Goal: Task Accomplishment & Management: Complete application form

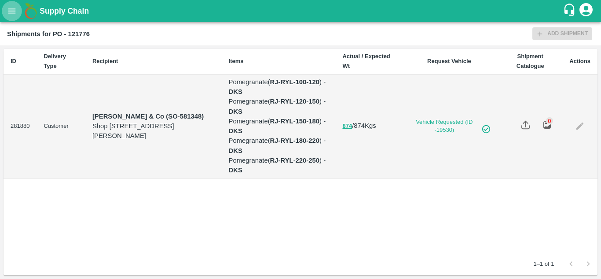
click at [10, 11] on icon "open drawer" at bounding box center [12, 11] width 10 height 10
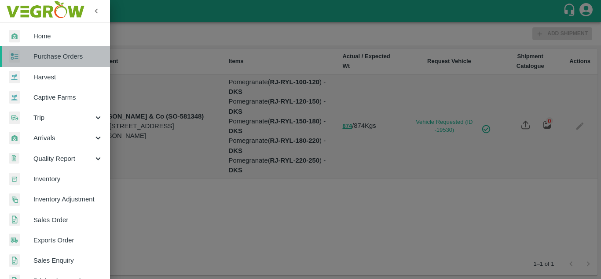
click at [79, 55] on span "Purchase Orders" at bounding box center [68, 57] width 70 height 10
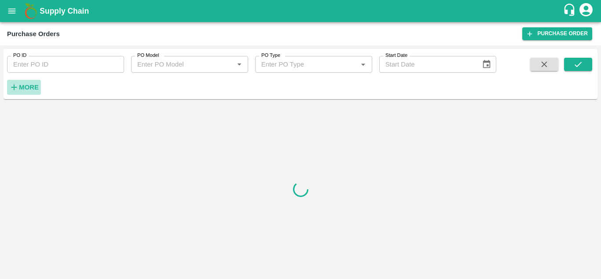
click at [18, 88] on icon "button" at bounding box center [14, 87] width 10 height 10
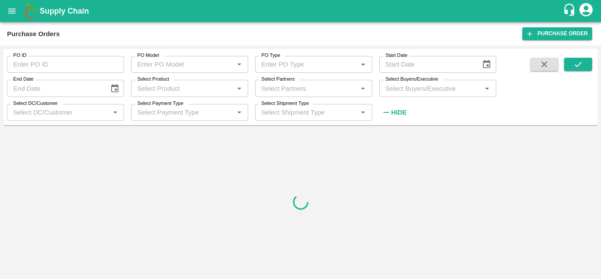
click at [409, 90] on input "Select Buyers/Executive" at bounding box center [430, 87] width 97 height 11
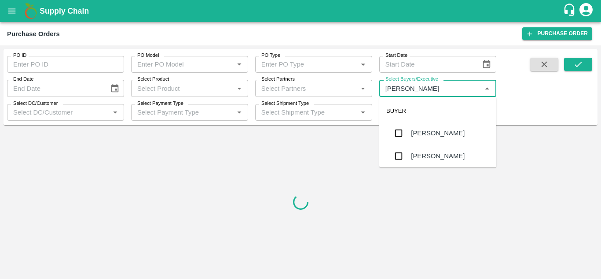
type input "Avinash"
click at [402, 159] on input "checkbox" at bounding box center [399, 156] width 18 height 18
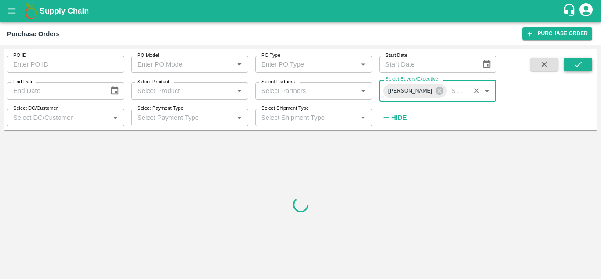
click at [572, 65] on button "submit" at bounding box center [578, 64] width 28 height 13
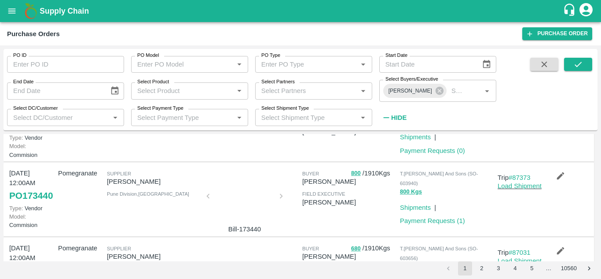
scroll to position [274, 0]
click at [28, 133] on link "PO 173789" at bounding box center [31, 125] width 44 height 16
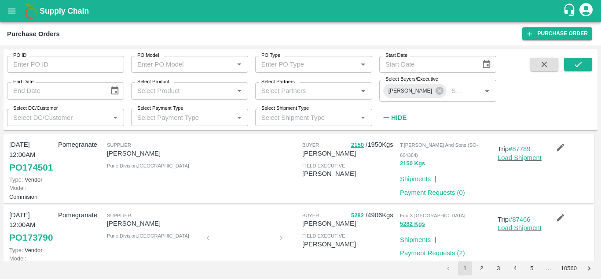
scroll to position [75, 0]
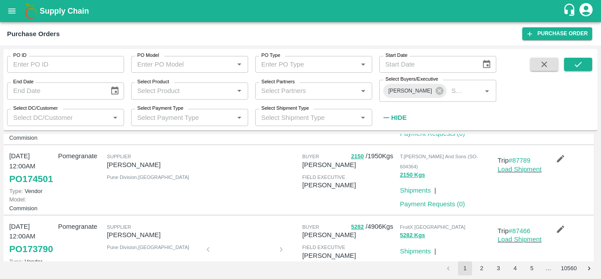
click at [21, 187] on link "PO 174501" at bounding box center [31, 179] width 44 height 16
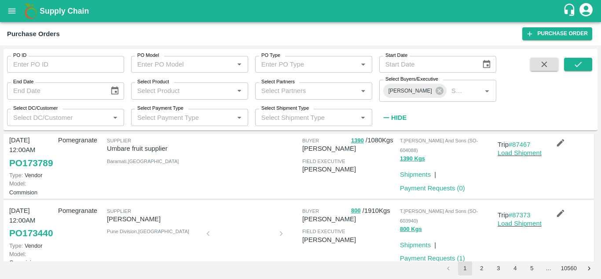
scroll to position [239, 0]
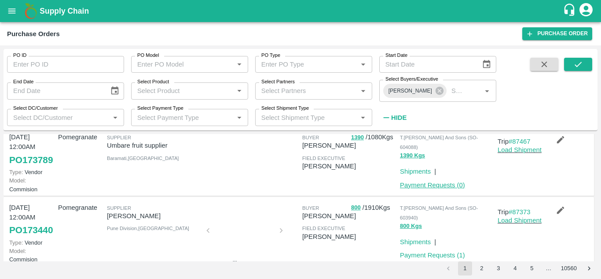
click at [430, 188] on link "Payment Requests ( 0 )" at bounding box center [432, 184] width 65 height 7
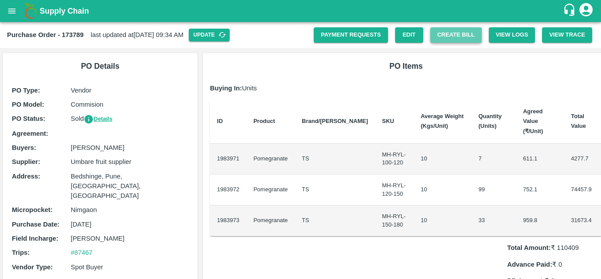
click at [455, 36] on button "Create Bill" at bounding box center [457, 34] width 52 height 15
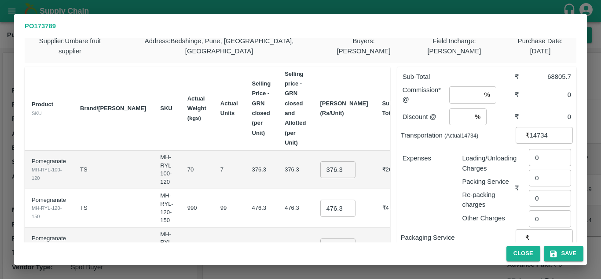
scroll to position [8, 0]
click at [451, 87] on input "number" at bounding box center [465, 95] width 31 height 17
type input "8"
click at [450, 109] on input "number" at bounding box center [461, 117] width 22 height 17
type input "2"
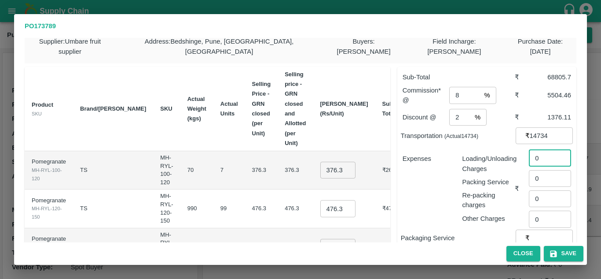
click at [550, 151] on input "0" at bounding box center [550, 157] width 42 height 17
type input "417"
click at [465, 187] on div "Re-packing charges" at bounding box center [487, 198] width 56 height 23
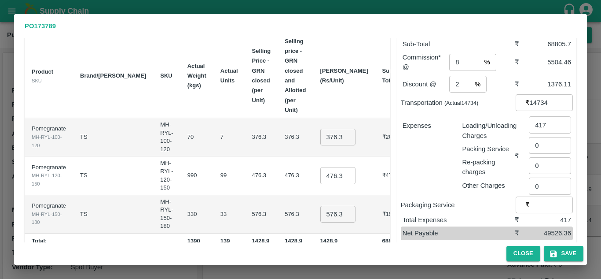
click at [321, 129] on input "376.3" at bounding box center [338, 137] width 35 height 17
type input "550"
click at [321, 167] on input "476.3" at bounding box center [338, 175] width 35 height 17
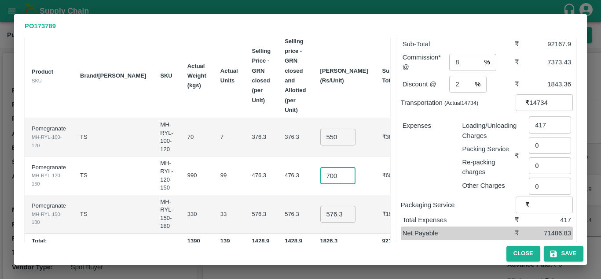
type input "700"
click at [321, 206] on input "576.3000000000001" at bounding box center [338, 214] width 35 height 17
type input "800"
click at [278, 156] on td "476.3" at bounding box center [295, 175] width 35 height 38
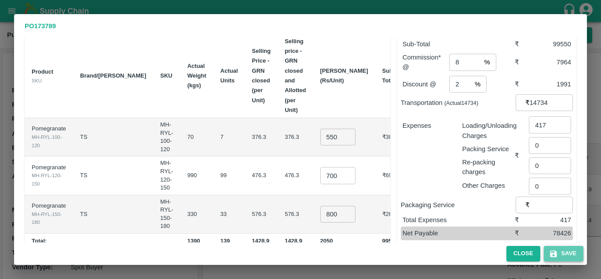
click at [572, 251] on button "Save" at bounding box center [564, 253] width 40 height 15
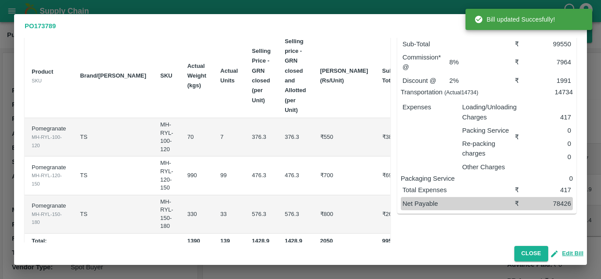
scroll to position [0, 0]
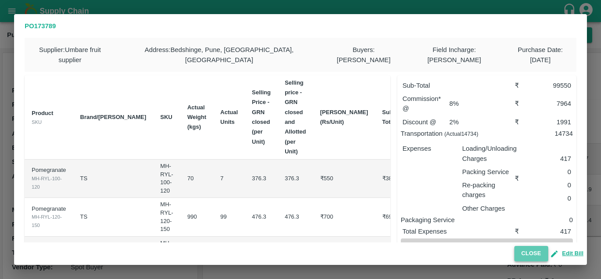
click at [527, 253] on button "Close" at bounding box center [532, 253] width 34 height 15
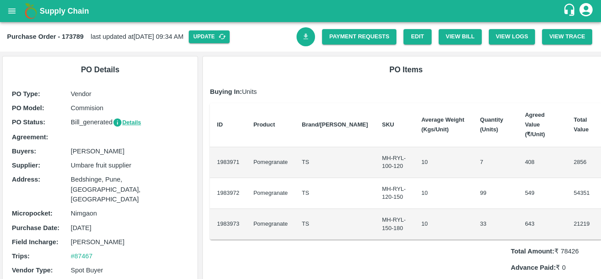
click at [302, 33] on icon "Download Bill" at bounding box center [306, 37] width 8 height 8
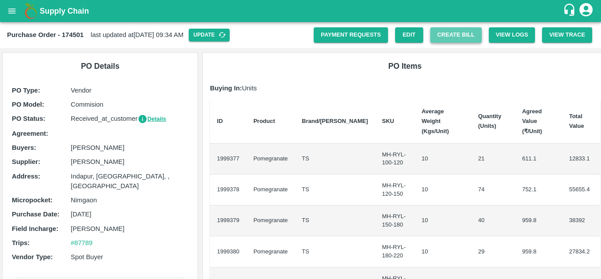
click at [443, 33] on button "Create Bill" at bounding box center [457, 34] width 52 height 15
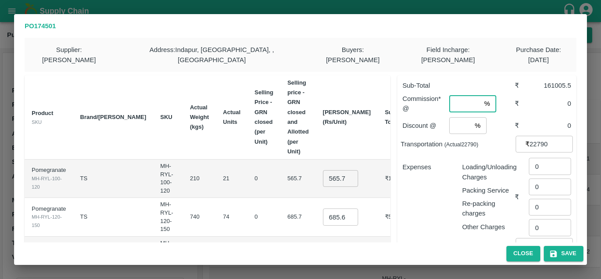
click at [457, 96] on input "number" at bounding box center [465, 103] width 31 height 17
type input "8"
click at [454, 117] on input "number" at bounding box center [461, 125] width 22 height 17
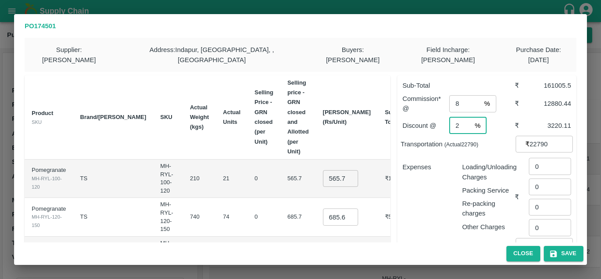
type input "2"
click at [433, 170] on div "Expenses" at bounding box center [426, 193] width 60 height 77
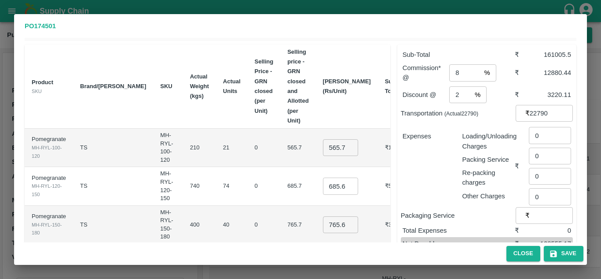
scroll to position [31, 0]
click at [323, 139] on input "565.7" at bounding box center [340, 147] width 35 height 17
type input "700"
click at [327, 177] on input "685.6999999999999" at bounding box center [340, 185] width 35 height 17
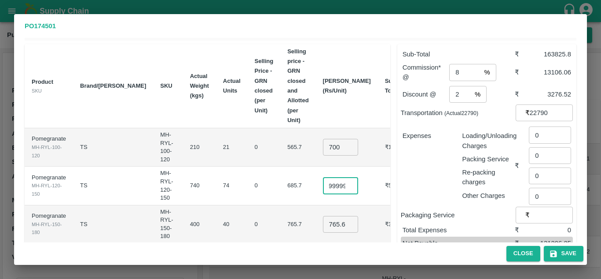
click at [327, 177] on input "685.6999999999999" at bounding box center [340, 185] width 35 height 17
type input "750"
click at [323, 216] on input "765.6999999999999" at bounding box center [340, 224] width 35 height 17
click at [330, 216] on input "765.6999999999999" at bounding box center [340, 224] width 35 height 17
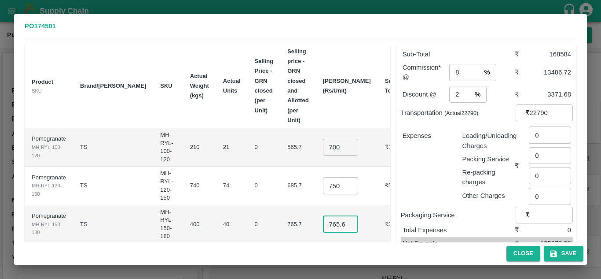
scroll to position [0, 46]
click at [330, 216] on input "765.6999999999999" at bounding box center [340, 224] width 35 height 17
type input "900"
click at [280, 182] on td "685.7" at bounding box center [297, 185] width 35 height 38
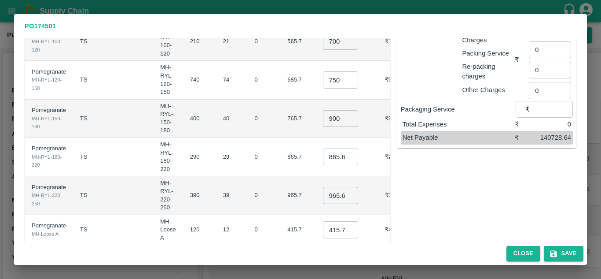
scroll to position [138, 0]
click at [323, 147] on input "865.6999999999999" at bounding box center [340, 155] width 35 height 17
type input "1000"
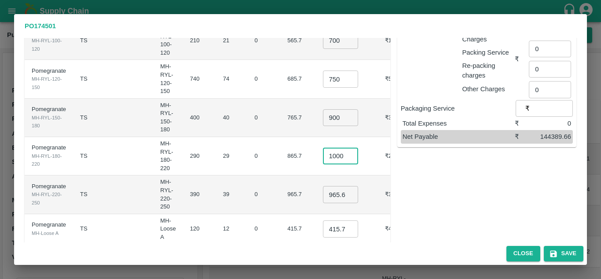
scroll to position [0, 0]
click at [325, 186] on input "965.6999999999999" at bounding box center [340, 194] width 35 height 17
type input "1200"
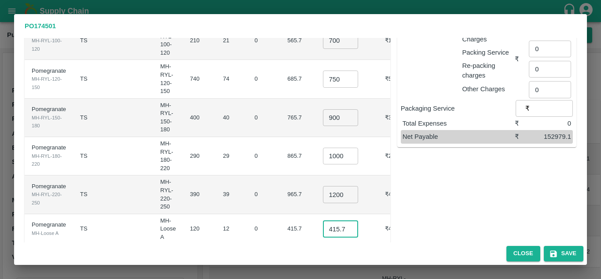
scroll to position [0, 0]
click at [324, 220] on input "415.7" at bounding box center [340, 228] width 35 height 17
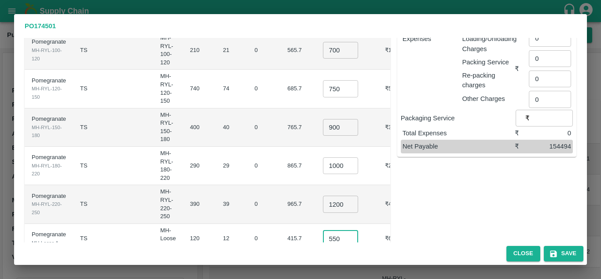
type input "550"
click at [248, 185] on td "0" at bounding box center [264, 204] width 33 height 38
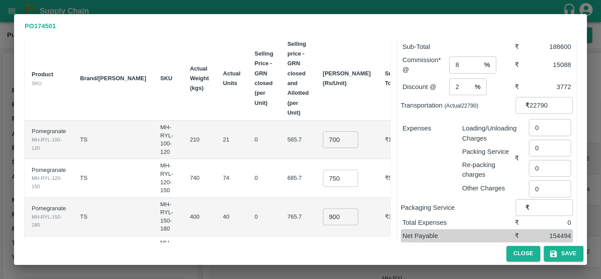
scroll to position [38, 0]
click at [542, 121] on input "0" at bounding box center [550, 127] width 42 height 17
type input "645"
click at [478, 157] on div "Re-packing charges" at bounding box center [487, 168] width 56 height 23
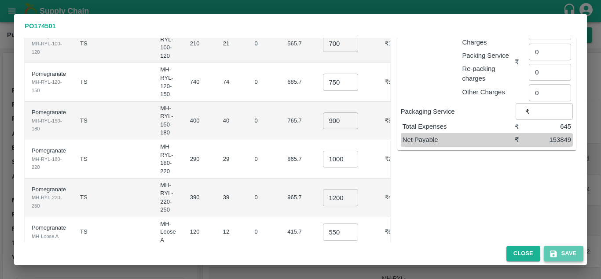
click at [566, 252] on button "Save" at bounding box center [564, 253] width 40 height 15
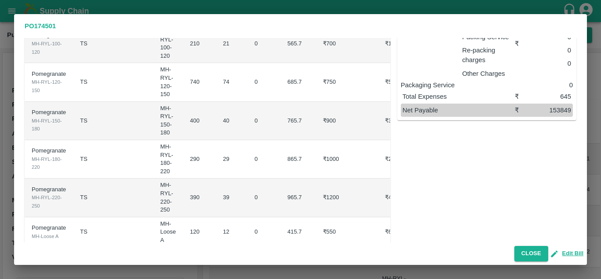
scroll to position [0, 0]
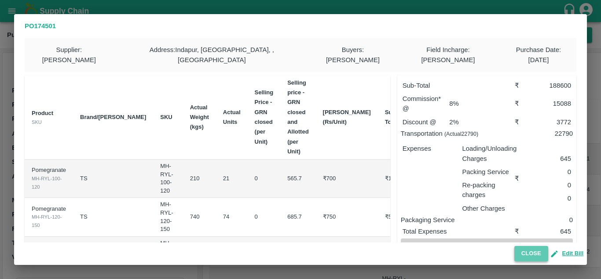
click at [528, 256] on button "Close" at bounding box center [532, 253] width 34 height 15
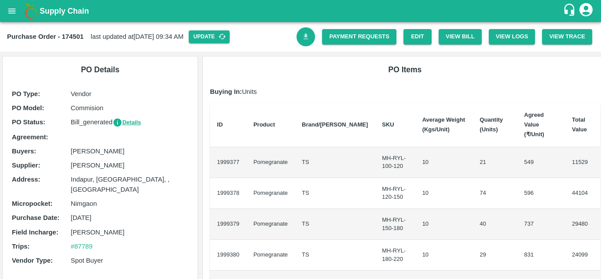
click at [306, 35] on icon "Download Bill" at bounding box center [306, 37] width 8 height 8
click at [348, 37] on link "Payment Requests" at bounding box center [359, 36] width 74 height 15
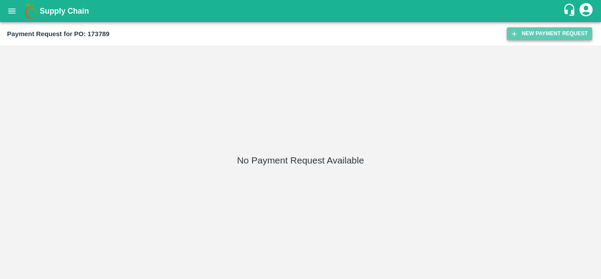
click at [530, 34] on button "New Payment Request" at bounding box center [549, 33] width 85 height 13
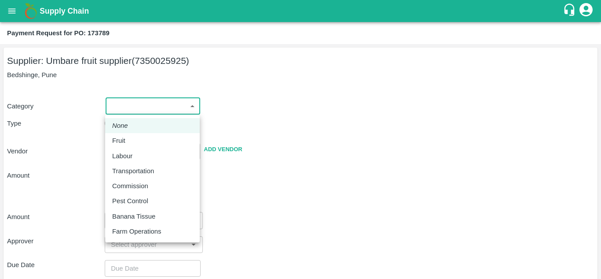
click at [129, 104] on body "Supply Chain Payment Request for PO: 173789 Supplier: Umbare fruit supplier (73…" at bounding box center [300, 139] width 601 height 279
click at [127, 140] on div "Fruit" at bounding box center [121, 141] width 18 height 10
type input "1"
type input "Umbare fruit supplier - 7350025925(Supplier)"
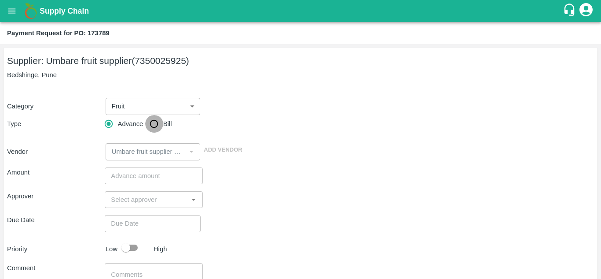
click at [156, 121] on input "Bill" at bounding box center [154, 124] width 18 height 18
radio input "true"
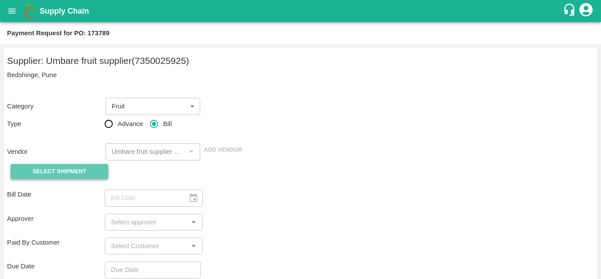
click at [65, 174] on span "Select Shipment" at bounding box center [60, 171] width 54 height 10
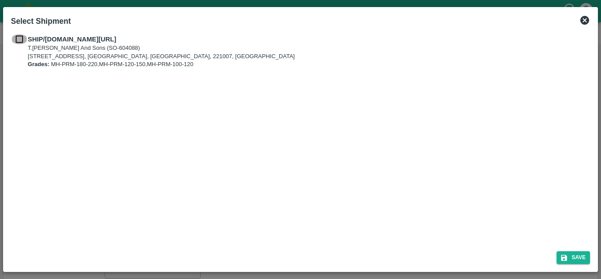
click at [16, 35] on input "checkbox" at bounding box center [19, 39] width 17 height 10
checkbox input "true"
click at [575, 257] on button "Save" at bounding box center [573, 257] width 33 height 13
type input "05/09/2025"
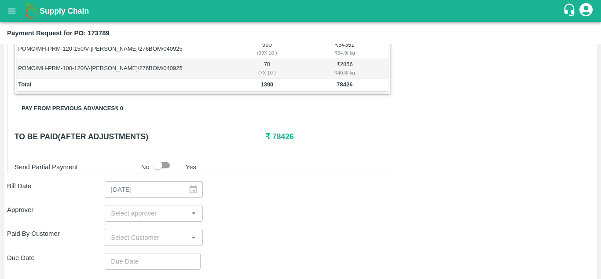
scroll to position [191, 0]
click at [123, 218] on div "​" at bounding box center [154, 212] width 98 height 17
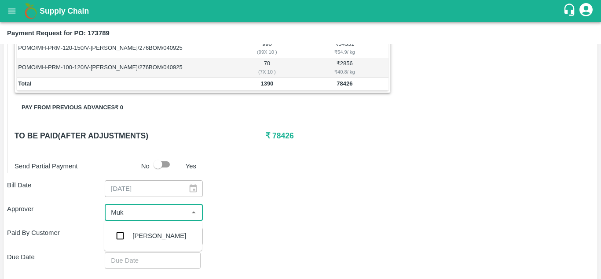
type input "Muku"
click at [124, 237] on input "checkbox" at bounding box center [120, 236] width 18 height 18
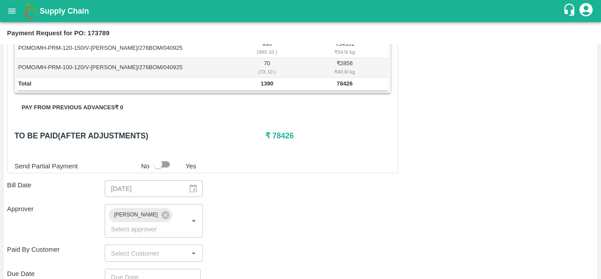
click at [67, 245] on p "Paid By Customer" at bounding box center [56, 249] width 98 height 10
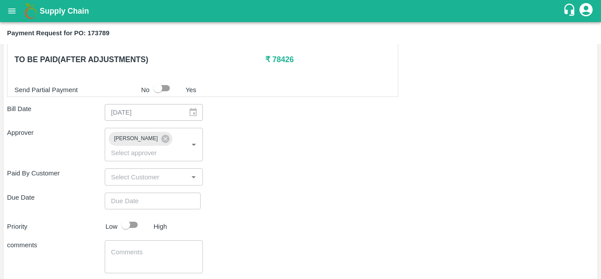
scroll to position [269, 0]
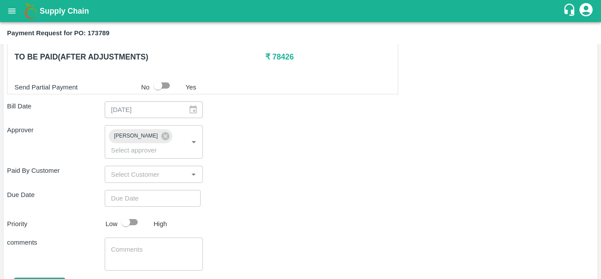
type input "DD/MM/YYYY hh:mm aa"
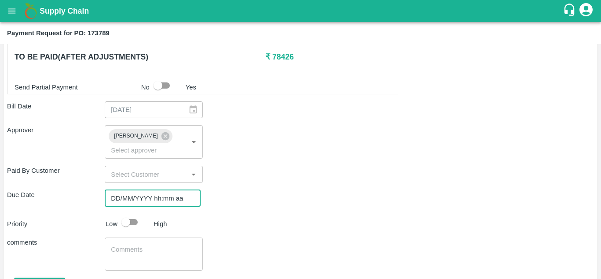
click at [114, 195] on input "DD/MM/YYYY hh:mm aa" at bounding box center [150, 198] width 90 height 17
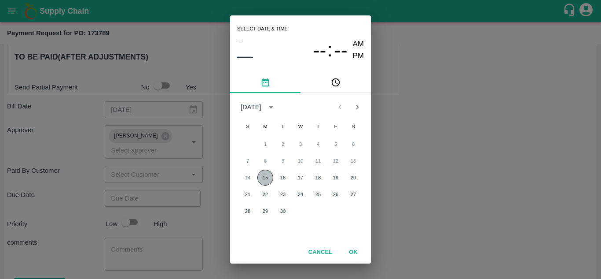
click at [264, 175] on button "15" at bounding box center [266, 178] width 16 height 16
type input "[DATE] 12:00 AM"
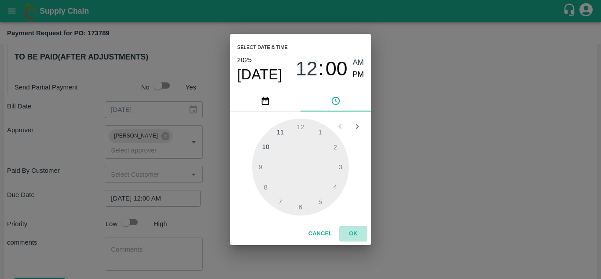
click at [350, 230] on button "OK" at bounding box center [353, 233] width 28 height 15
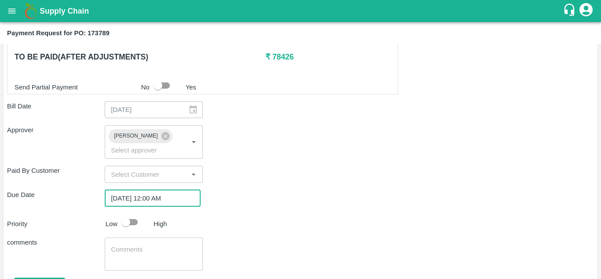
click at [126, 220] on input "checkbox" at bounding box center [126, 222] width 50 height 17
checkbox input "true"
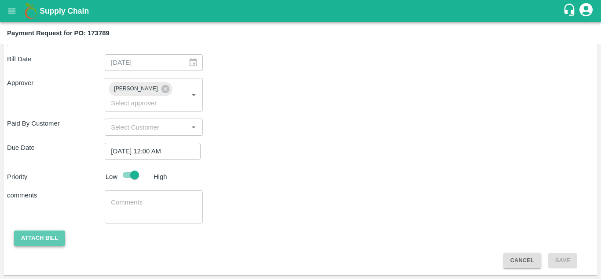
click at [43, 237] on button "Attach bill" at bounding box center [39, 237] width 51 height 15
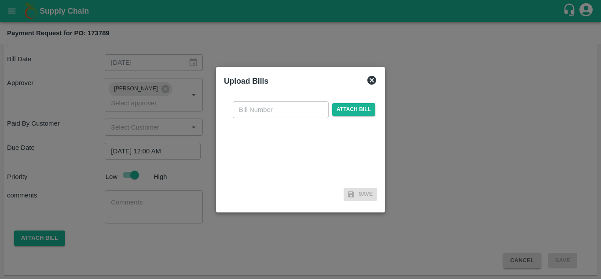
click at [267, 105] on input "text" at bounding box center [281, 109] width 96 height 17
click at [344, 111] on span "Attach bill" at bounding box center [353, 109] width 43 height 13
click at [0, 0] on input "Attach bill" at bounding box center [0, 0] width 0 height 0
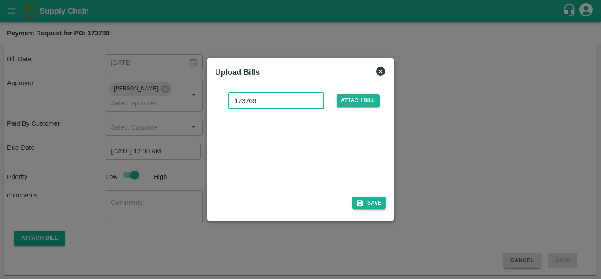
click at [254, 103] on input "173769" at bounding box center [277, 100] width 96 height 17
type input "173789"
click at [376, 205] on button "Save" at bounding box center [369, 202] width 33 height 13
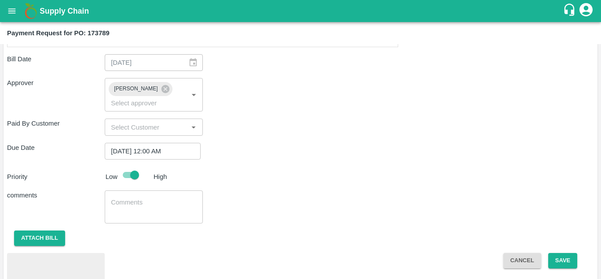
scroll to position [363, 0]
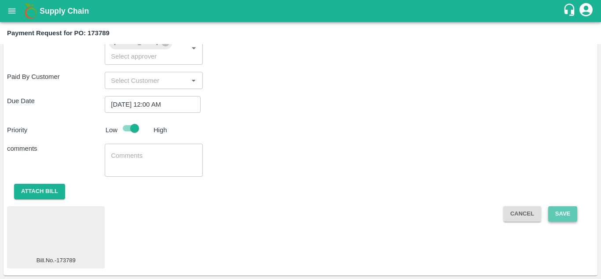
click at [563, 216] on button "Save" at bounding box center [563, 213] width 29 height 15
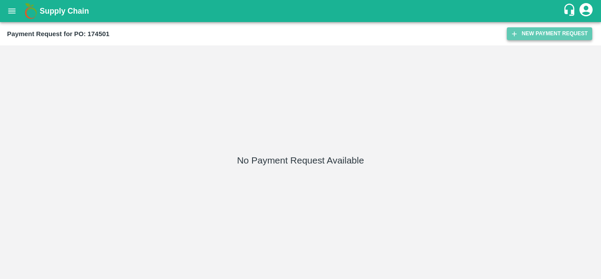
click at [545, 32] on button "New Payment Request" at bounding box center [549, 33] width 85 height 13
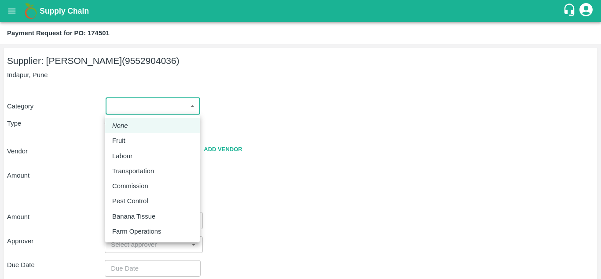
click at [151, 108] on body "Supply Chain Payment Request for PO: 174501 Supplier: [PERSON_NAME] (9552904036…" at bounding box center [300, 139] width 601 height 279
click at [133, 139] on div "Fruit" at bounding box center [152, 141] width 81 height 10
type input "1"
type input "[PERSON_NAME] - 9552904036(Supplier)"
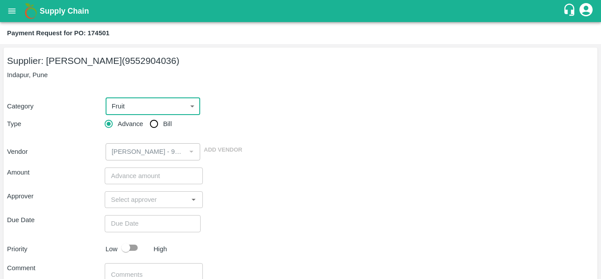
click at [155, 121] on input "Bill" at bounding box center [154, 124] width 18 height 18
radio input "true"
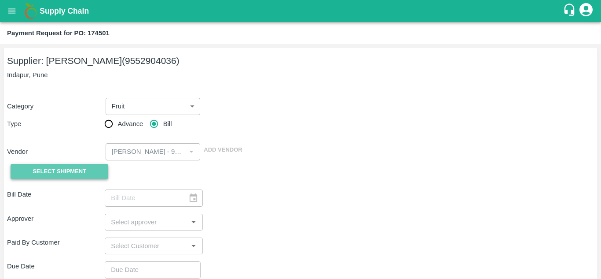
click at [83, 175] on span "Select Shipment" at bounding box center [60, 171] width 54 height 10
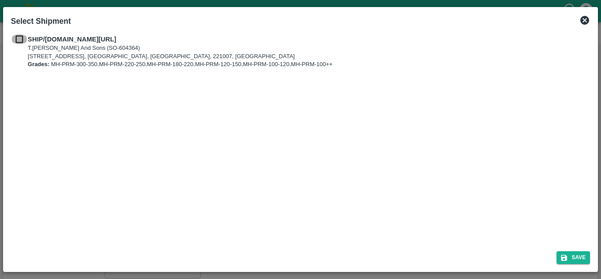
click at [15, 35] on input "checkbox" at bounding box center [19, 39] width 17 height 10
checkbox input "true"
click at [571, 259] on button "Save" at bounding box center [573, 257] width 33 height 13
type input "[DATE]"
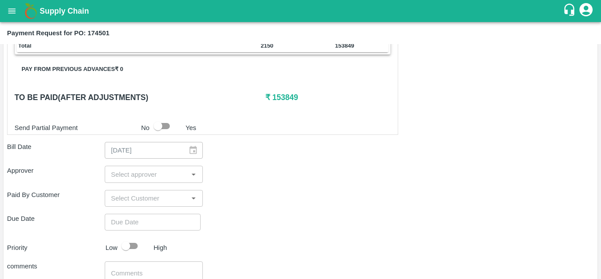
scroll to position [289, 0]
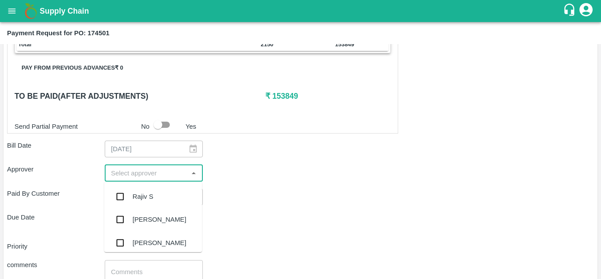
click at [129, 174] on input "input" at bounding box center [146, 172] width 78 height 11
type input "Mukul"
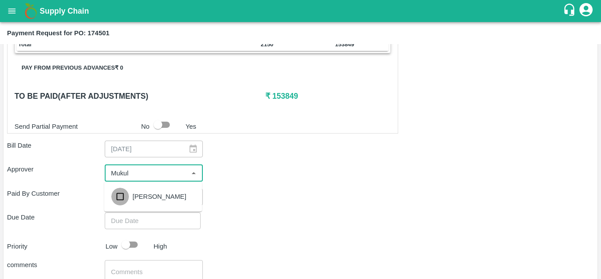
click at [122, 198] on input "checkbox" at bounding box center [120, 197] width 18 height 18
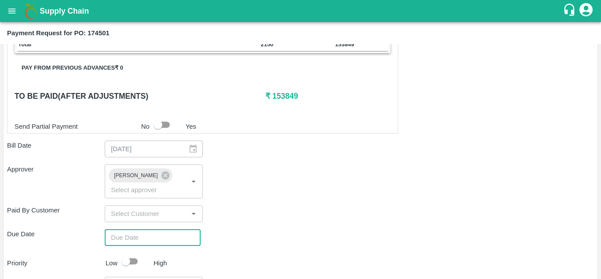
type input "DD/MM/YYYY hh:mm aa"
click at [112, 240] on input "DD/MM/YYYY hh:mm aa" at bounding box center [150, 237] width 90 height 17
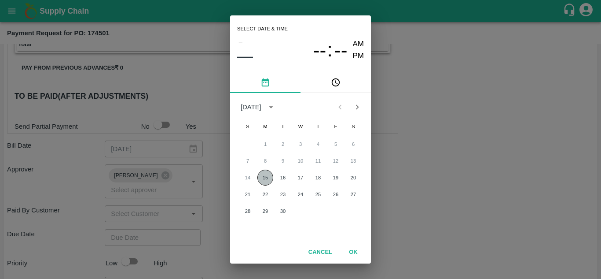
click at [270, 177] on button "15" at bounding box center [266, 178] width 16 height 16
type input "[DATE] 12:00 AM"
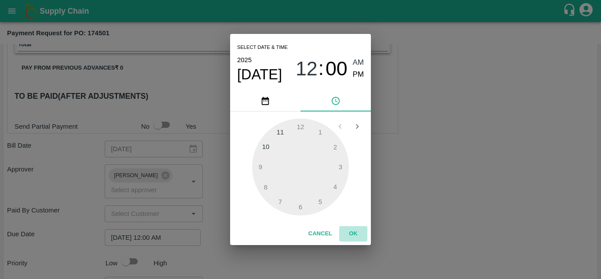
click at [354, 229] on button "OK" at bounding box center [353, 233] width 28 height 15
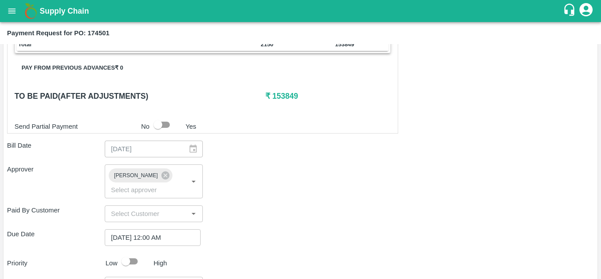
click at [240, 197] on div "Approver [PERSON_NAME] ​" at bounding box center [300, 180] width 587 height 33
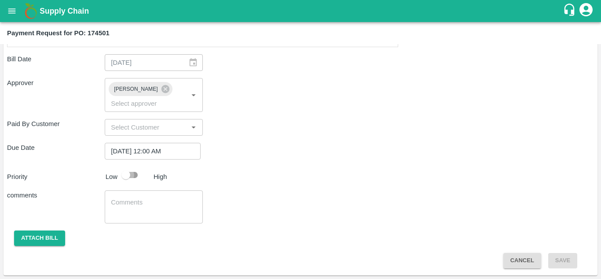
click at [128, 170] on input "checkbox" at bounding box center [126, 174] width 50 height 17
checkbox input "true"
click at [33, 242] on button "Attach bill" at bounding box center [39, 237] width 51 height 15
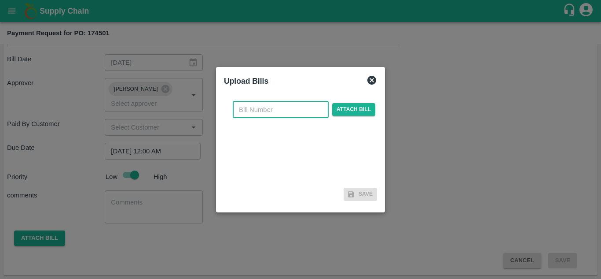
click at [256, 109] on input "text" at bounding box center [281, 109] width 96 height 17
type input "174501"
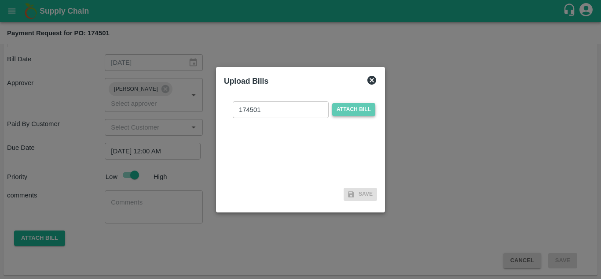
click at [348, 109] on span "Attach bill" at bounding box center [353, 109] width 43 height 13
click at [0, 0] on input "Attach bill" at bounding box center [0, 0] width 0 height 0
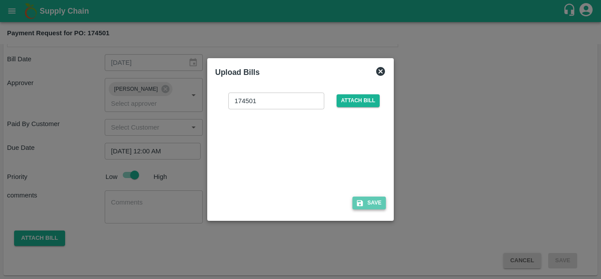
click at [364, 204] on icon "button" at bounding box center [360, 203] width 8 height 8
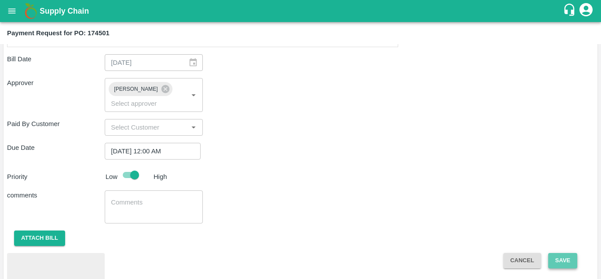
click at [555, 256] on button "Save" at bounding box center [563, 260] width 29 height 15
